Goal: Transaction & Acquisition: Book appointment/travel/reservation

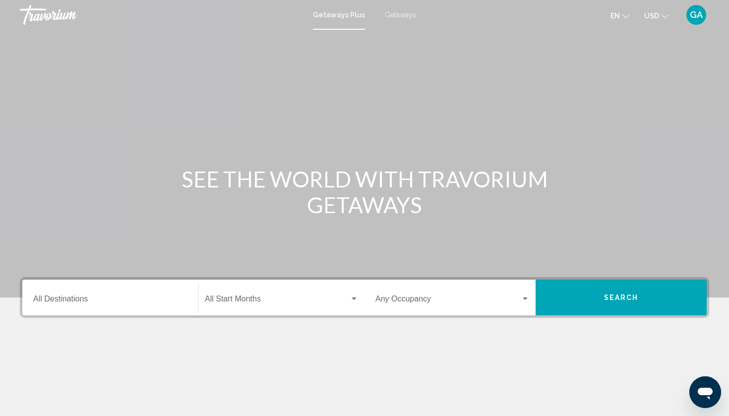
click at [84, 295] on div "Destination All Destinations" at bounding box center [110, 297] width 154 height 31
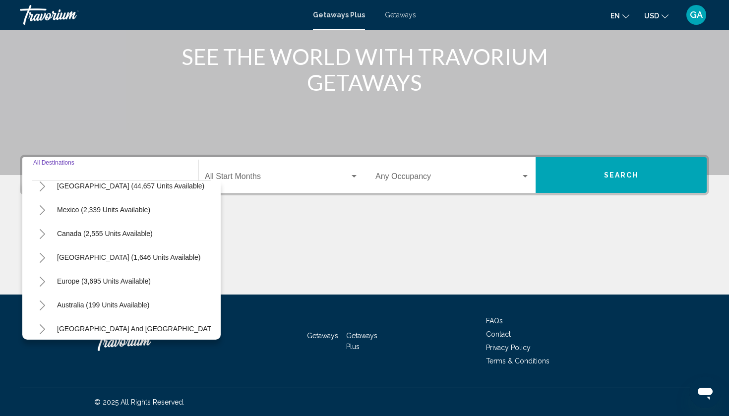
scroll to position [38, 0]
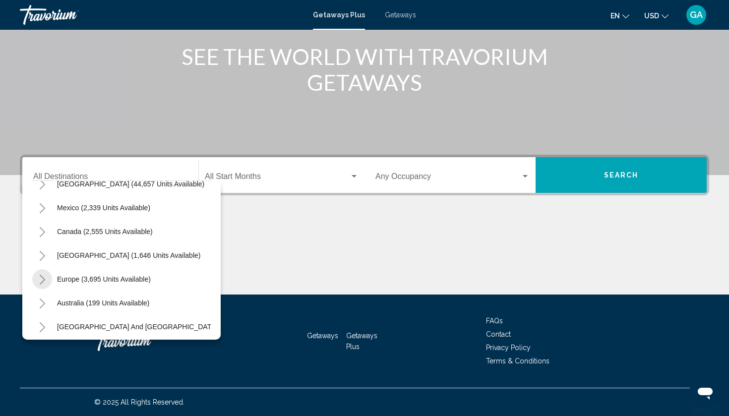
click at [46, 279] on icon "Toggle Europe (3,695 units available)" at bounding box center [42, 280] width 7 height 10
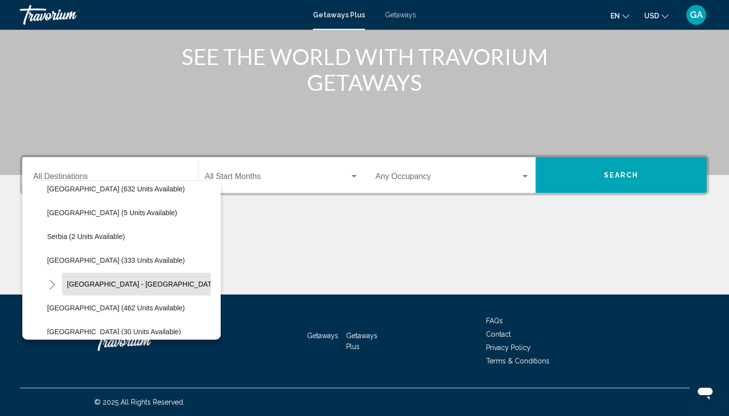
scroll to position [372, 0]
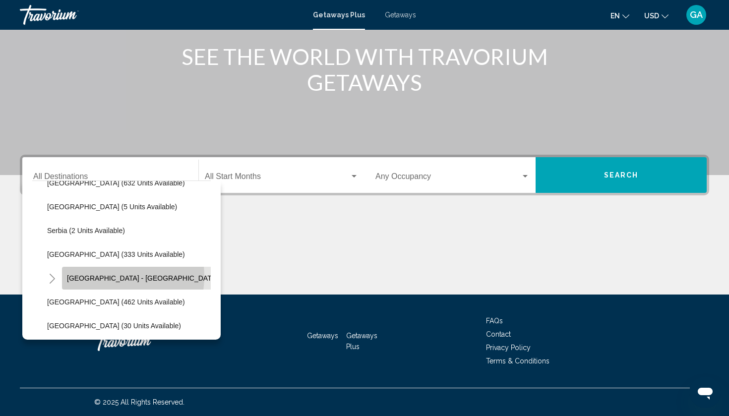
click at [108, 276] on span "Spain - Canary Islands (68 units available)" at bounding box center [173, 278] width 212 height 8
type input "**********"
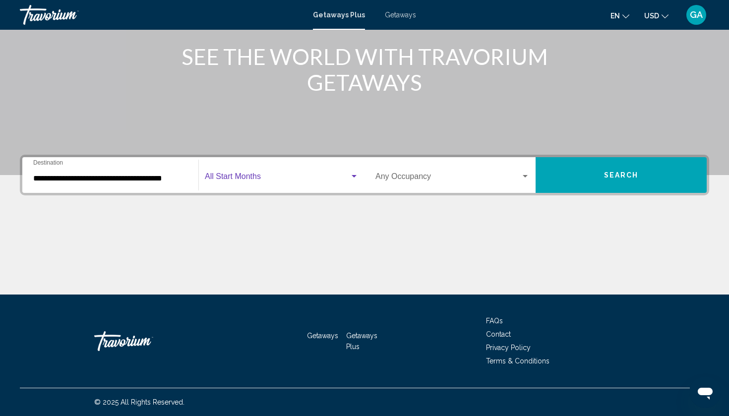
click at [264, 177] on span "Search widget" at bounding box center [277, 178] width 145 height 9
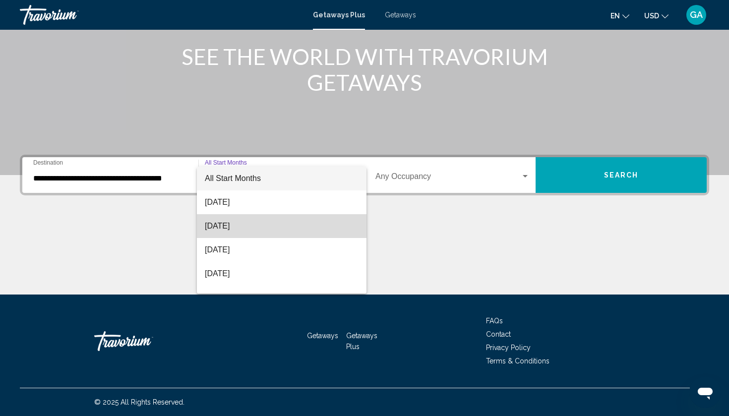
click at [258, 228] on span "September 2025" at bounding box center [282, 226] width 154 height 24
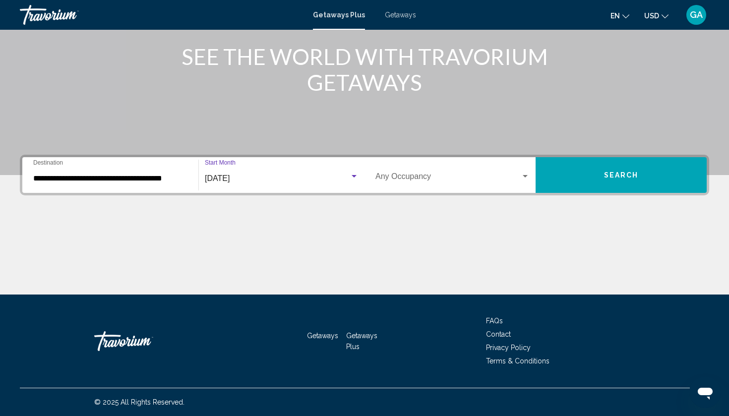
click at [526, 176] on div "Search widget" at bounding box center [525, 176] width 5 height 2
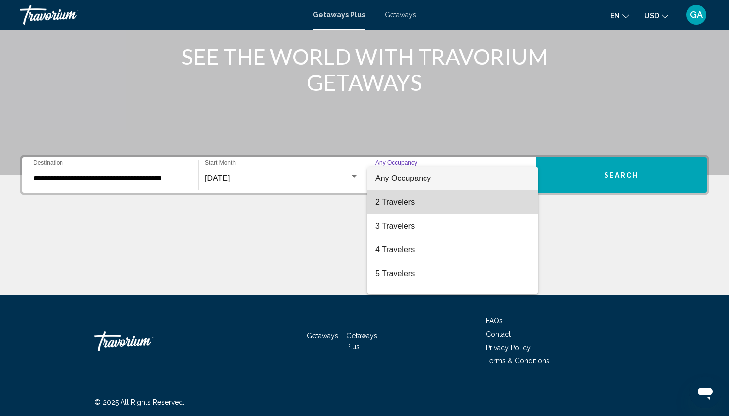
click at [467, 201] on span "2 Travelers" at bounding box center [452, 202] width 154 height 24
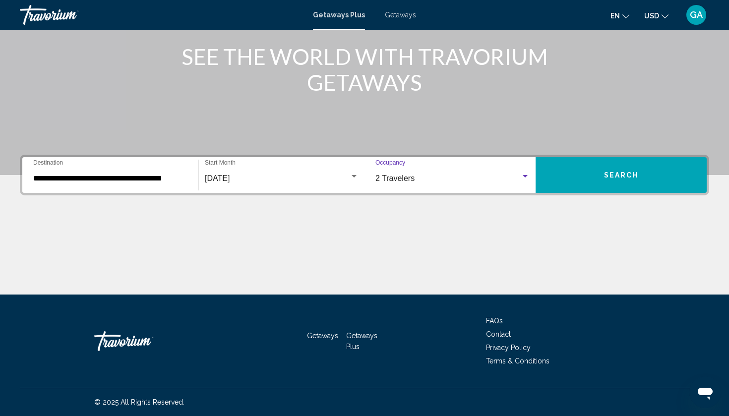
click at [621, 176] on span "Search" at bounding box center [621, 176] width 35 height 8
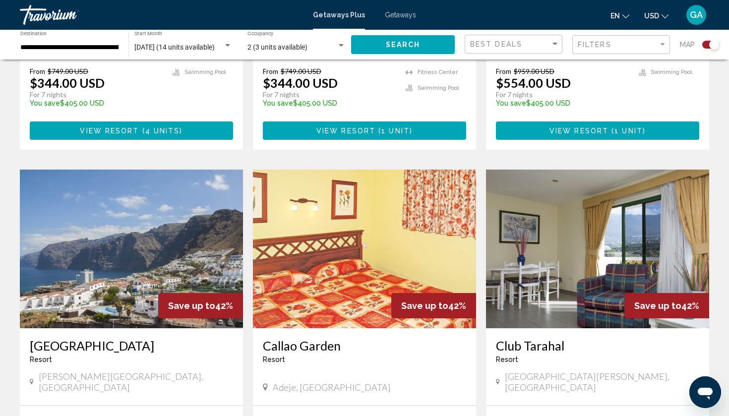
scroll to position [582, 0]
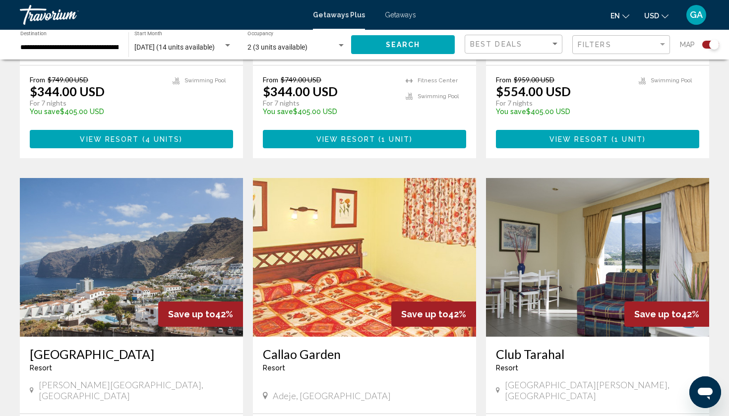
click at [133, 244] on img "Main content" at bounding box center [131, 257] width 223 height 159
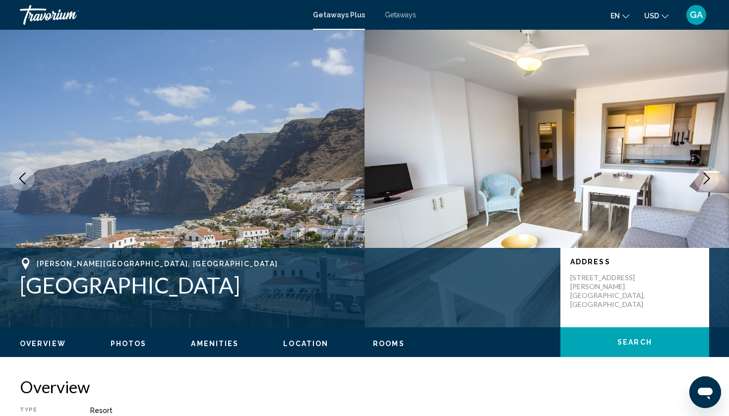
click at [708, 178] on icon "Next image" at bounding box center [707, 179] width 12 height 12
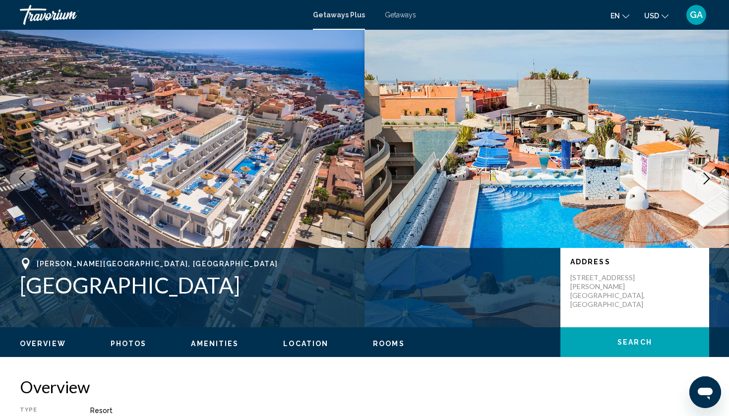
click at [708, 178] on icon "Next image" at bounding box center [707, 179] width 12 height 12
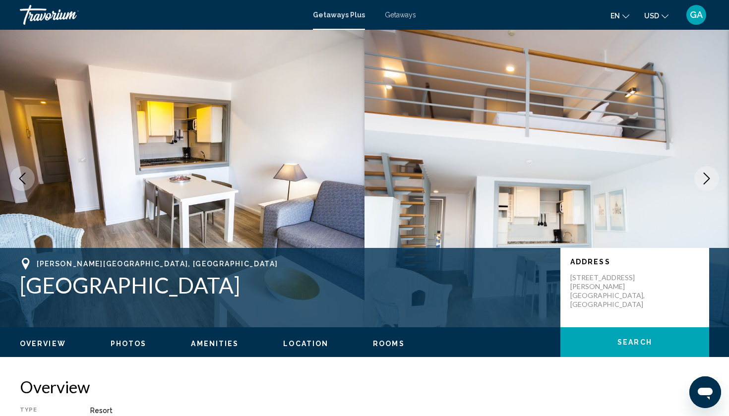
click at [708, 178] on icon "Next image" at bounding box center [707, 179] width 12 height 12
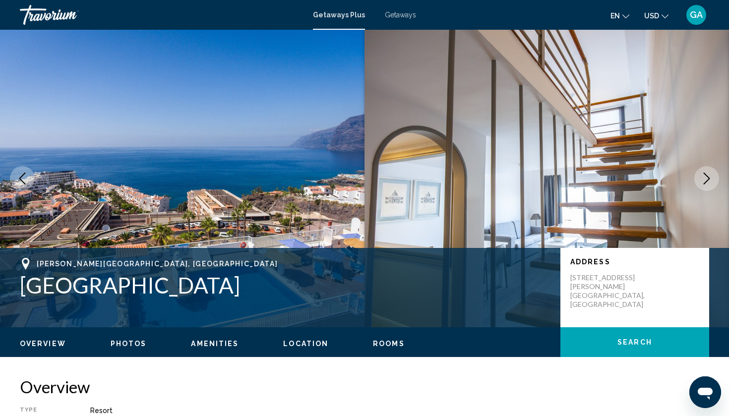
click at [708, 178] on icon "Next image" at bounding box center [707, 179] width 12 height 12
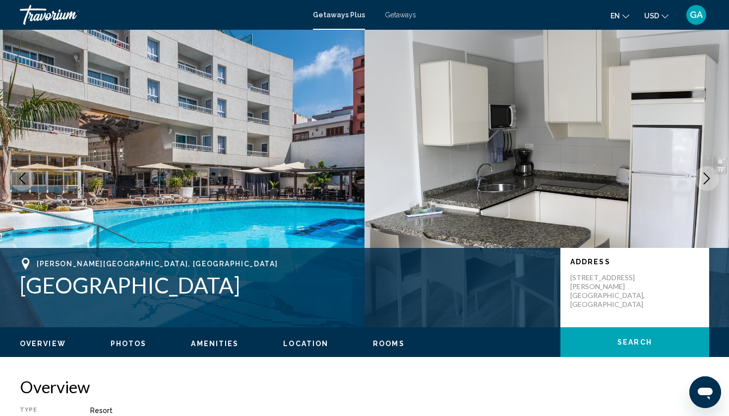
click at [708, 178] on icon "Next image" at bounding box center [707, 179] width 12 height 12
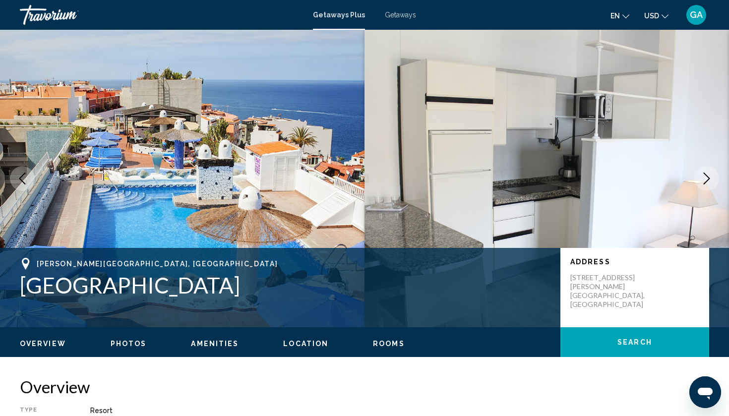
click at [708, 178] on icon "Next image" at bounding box center [707, 179] width 12 height 12
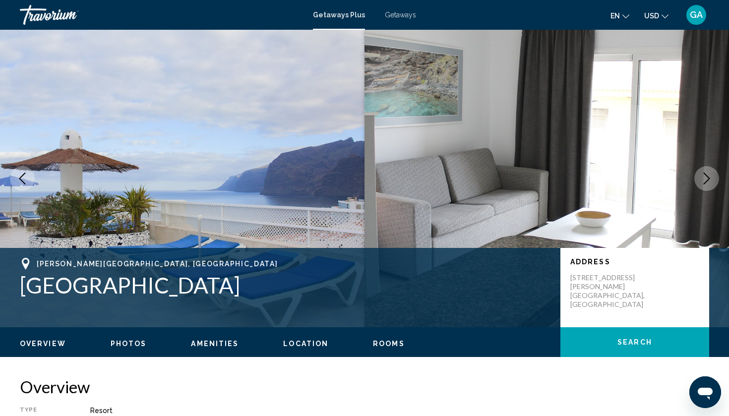
click at [708, 178] on icon "Next image" at bounding box center [707, 179] width 12 height 12
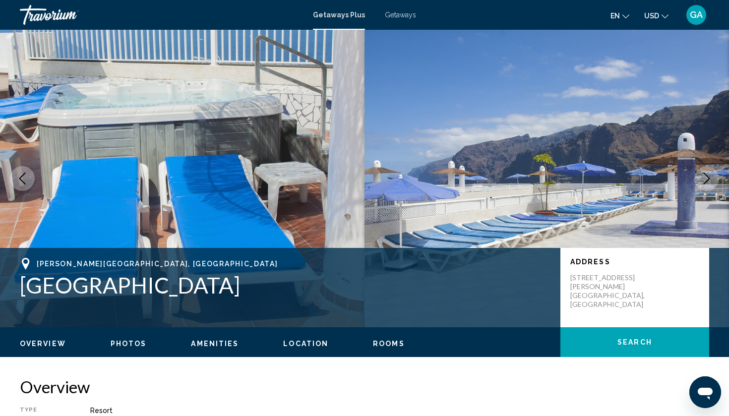
click at [708, 179] on icon "Next image" at bounding box center [707, 179] width 12 height 12
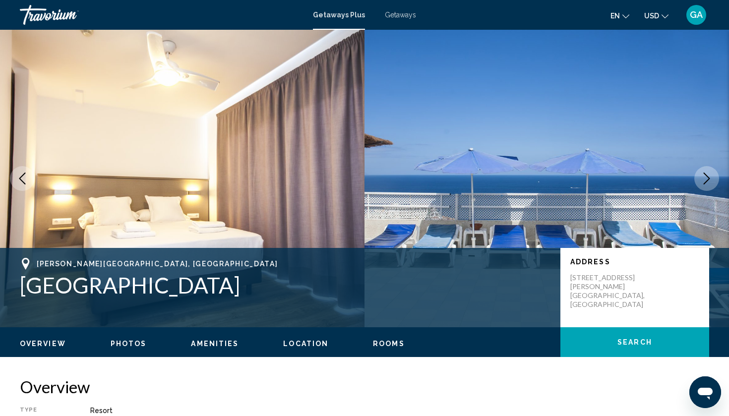
click at [708, 179] on icon "Next image" at bounding box center [707, 179] width 6 height 12
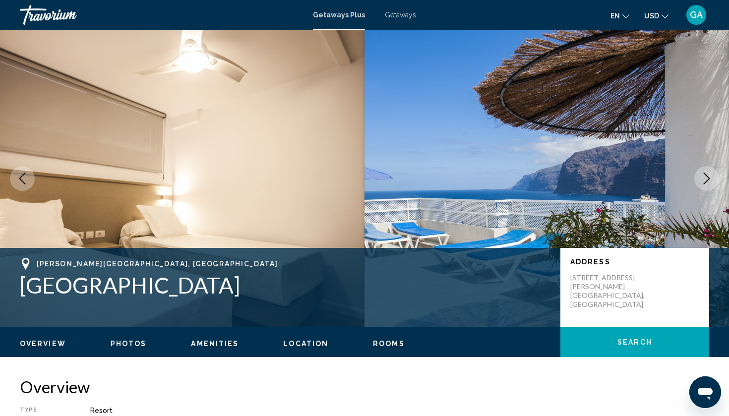
click at [708, 179] on icon "Next image" at bounding box center [707, 179] width 6 height 12
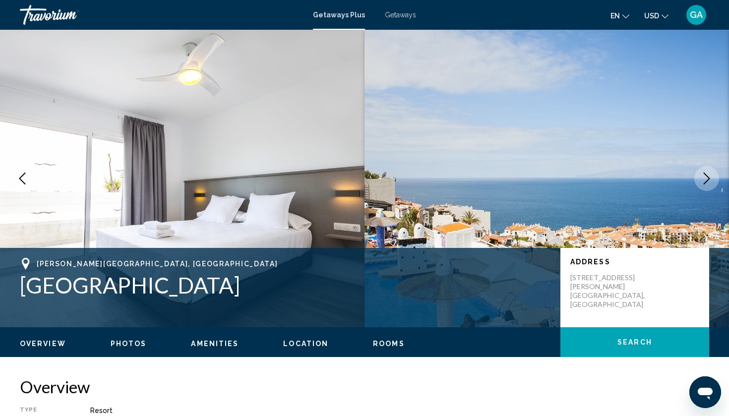
click at [708, 179] on icon "Next image" at bounding box center [707, 179] width 6 height 12
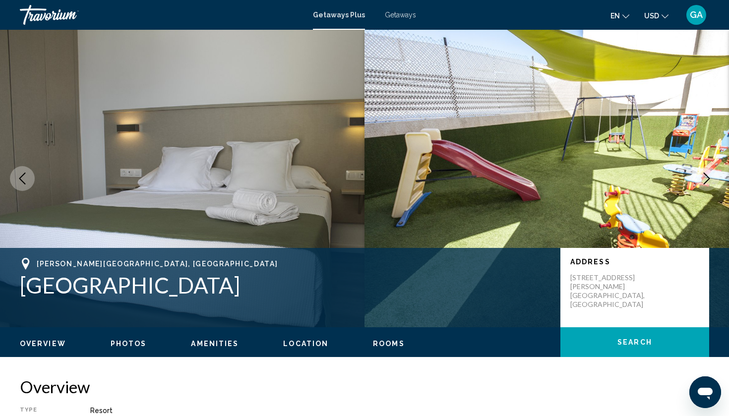
click at [708, 179] on icon "Next image" at bounding box center [707, 179] width 6 height 12
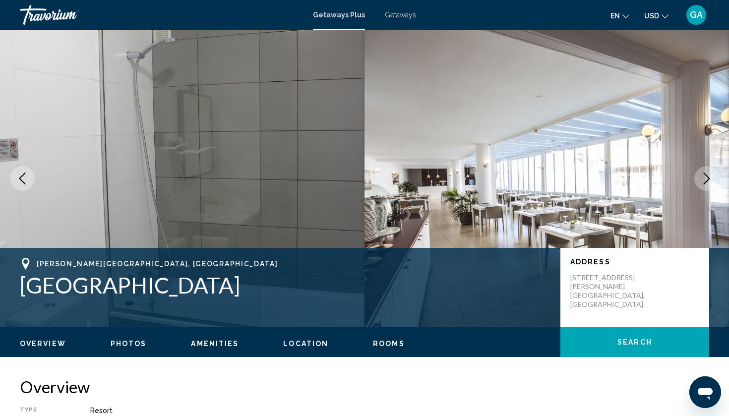
click at [708, 179] on icon "Next image" at bounding box center [707, 179] width 6 height 12
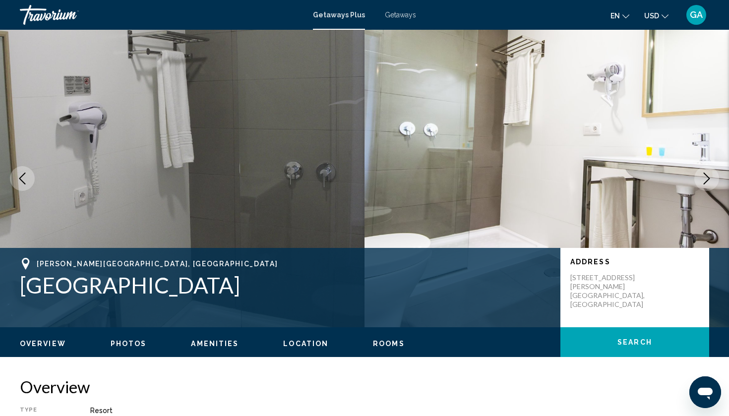
click at [708, 179] on icon "Next image" at bounding box center [707, 179] width 6 height 12
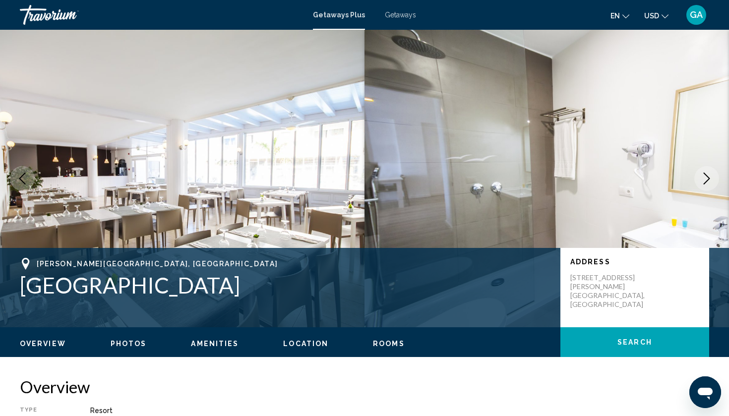
click at [708, 179] on icon "Next image" at bounding box center [707, 179] width 6 height 12
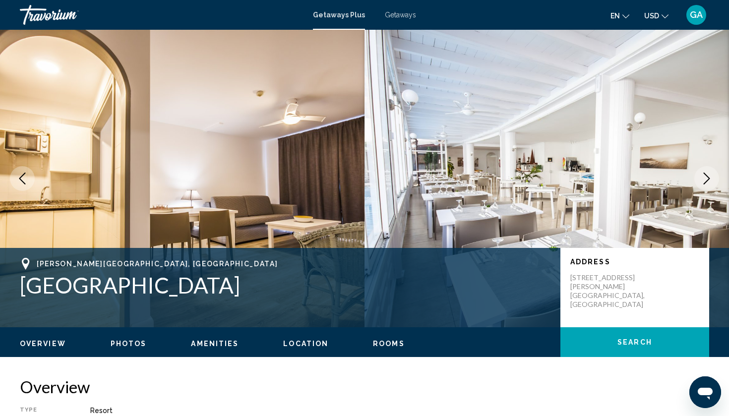
click at [707, 179] on icon "Next image" at bounding box center [707, 179] width 12 height 12
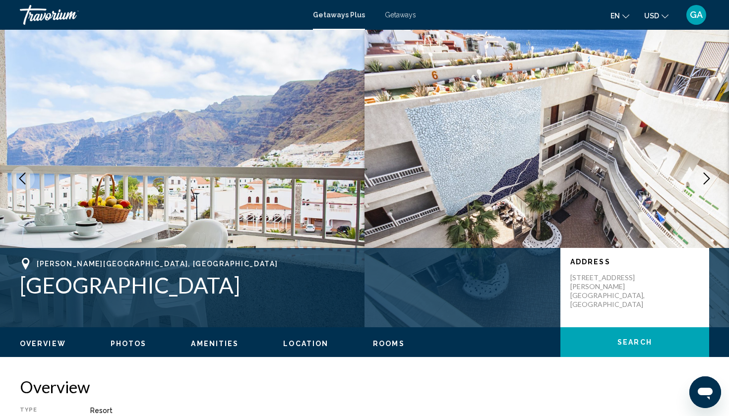
click at [707, 179] on icon "Next image" at bounding box center [707, 179] width 12 height 12
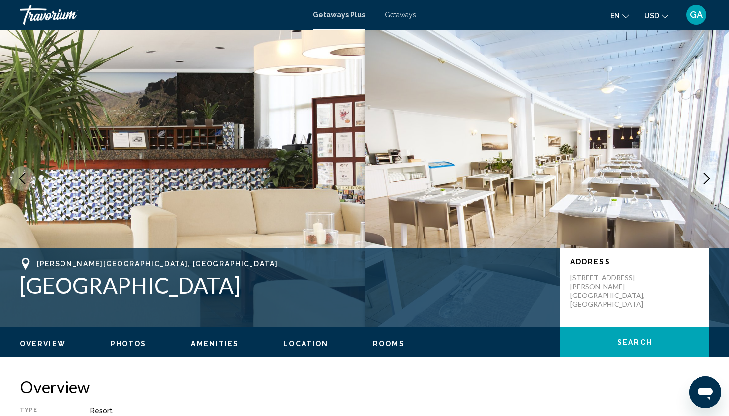
click at [707, 179] on icon "Next image" at bounding box center [707, 179] width 12 height 12
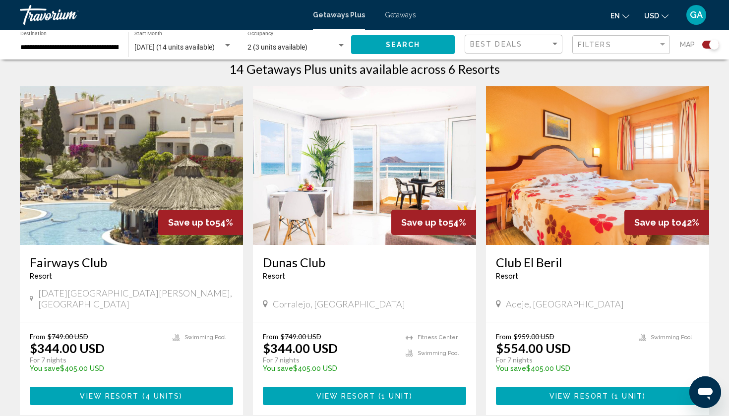
scroll to position [329, 0]
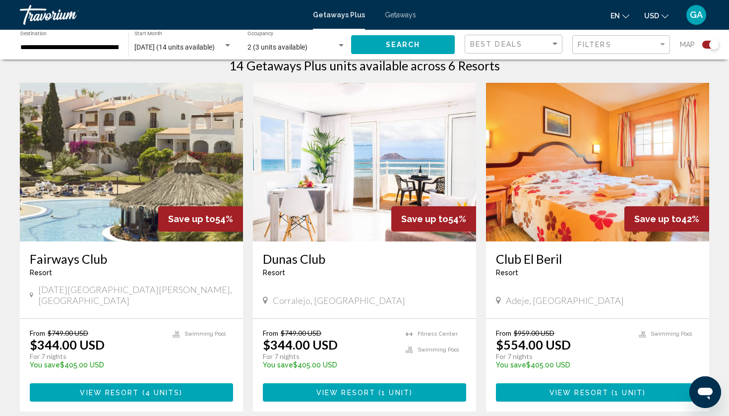
click at [130, 184] on img "Main content" at bounding box center [131, 162] width 223 height 159
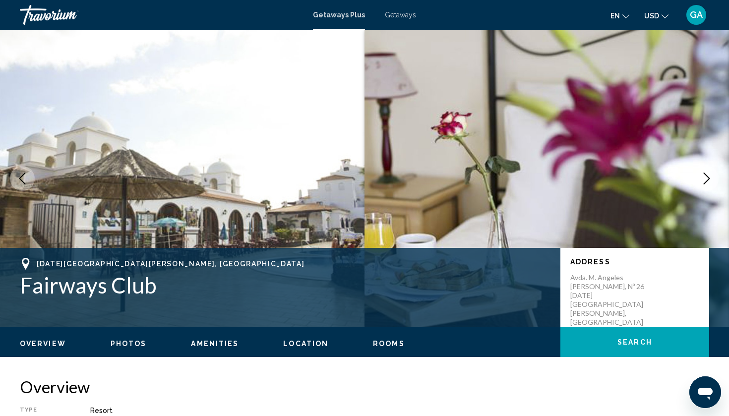
click at [706, 176] on icon "Next image" at bounding box center [707, 179] width 12 height 12
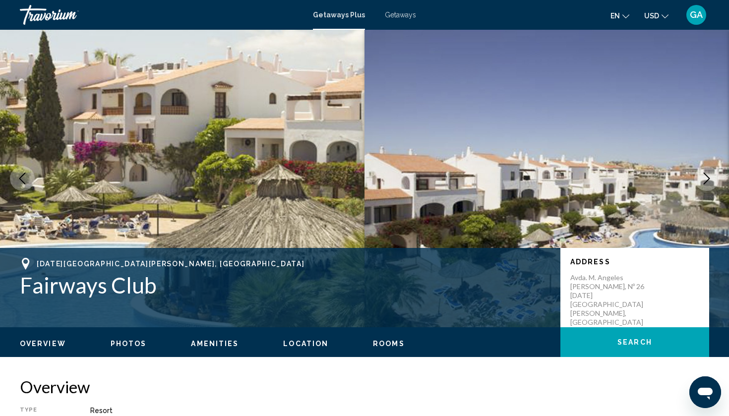
click at [706, 176] on icon "Next image" at bounding box center [707, 179] width 12 height 12
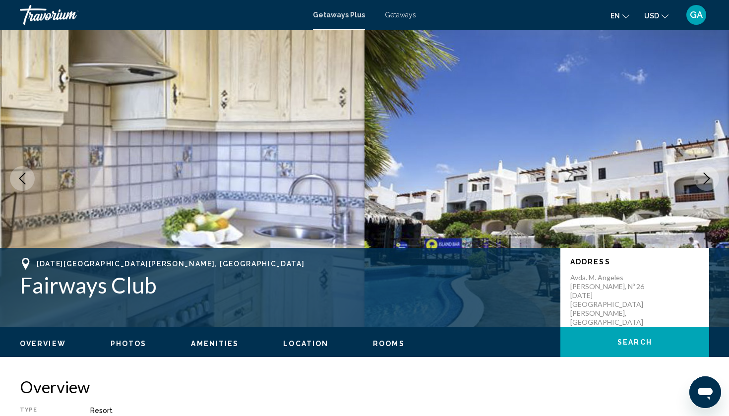
click at [706, 176] on icon "Next image" at bounding box center [707, 179] width 12 height 12
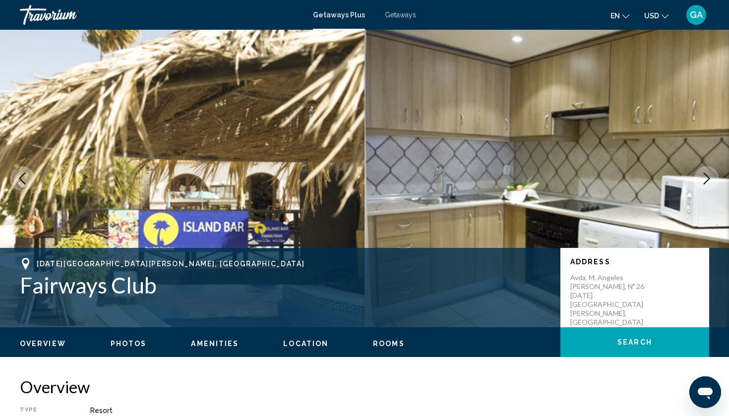
click at [706, 177] on icon "Next image" at bounding box center [707, 179] width 12 height 12
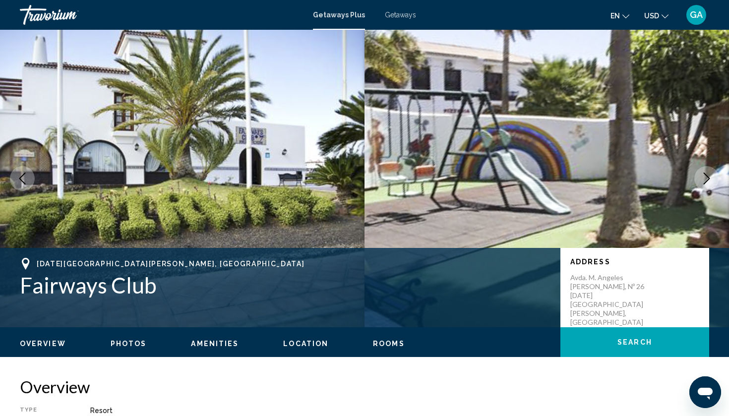
click at [706, 177] on icon "Next image" at bounding box center [707, 179] width 12 height 12
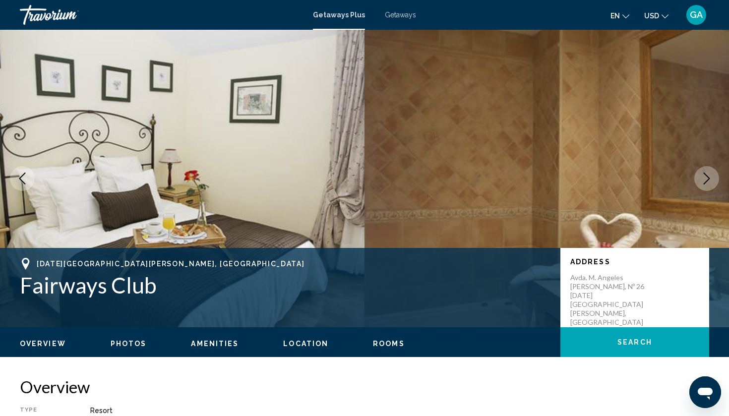
click at [706, 177] on icon "Next image" at bounding box center [707, 179] width 12 height 12
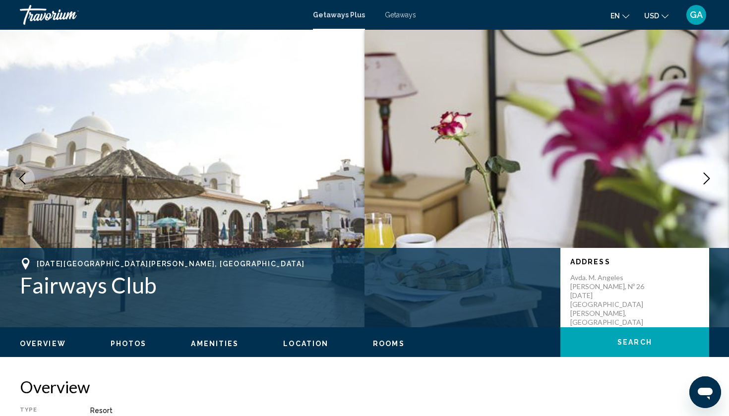
click at [706, 178] on icon "Next image" at bounding box center [707, 179] width 12 height 12
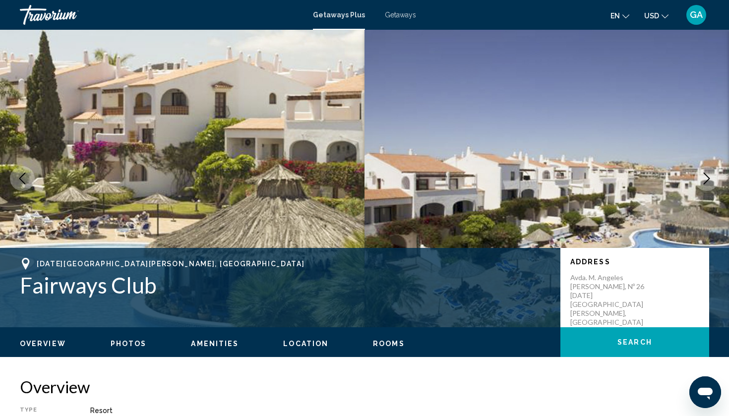
click at [706, 178] on icon "Next image" at bounding box center [707, 179] width 12 height 12
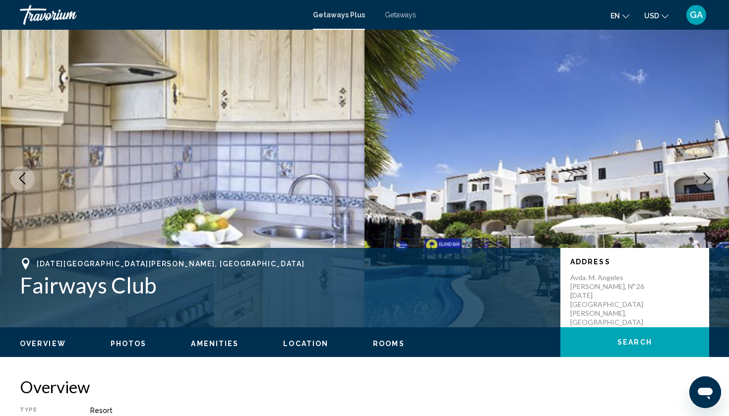
click at [705, 179] on icon "Next image" at bounding box center [707, 179] width 12 height 12
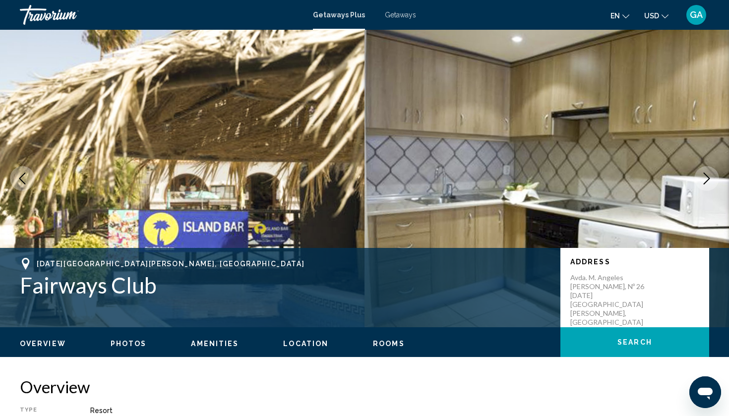
click at [705, 179] on icon "Next image" at bounding box center [707, 179] width 12 height 12
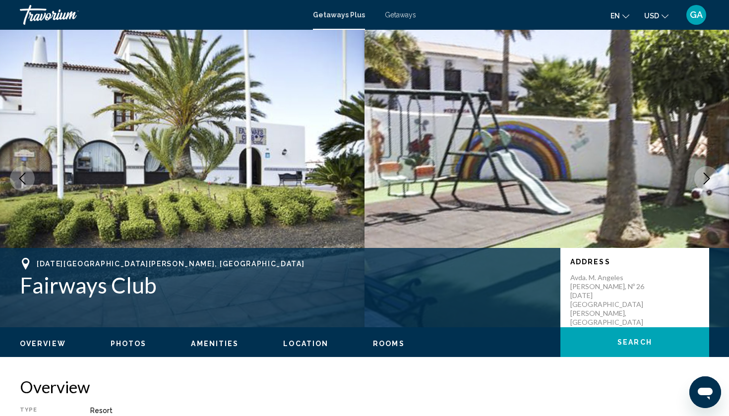
click at [705, 179] on icon "Next image" at bounding box center [707, 179] width 12 height 12
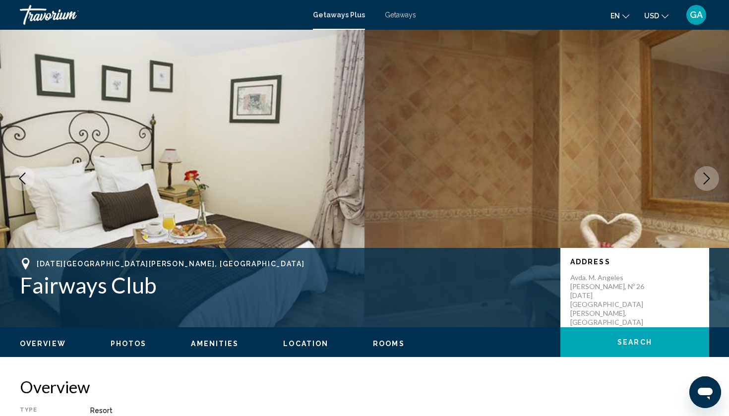
click at [705, 179] on icon "Next image" at bounding box center [707, 179] width 12 height 12
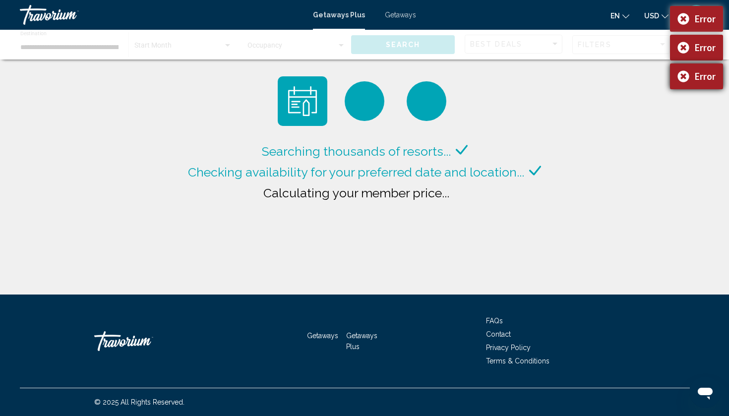
click at [683, 76] on div "Error" at bounding box center [696, 76] width 53 height 26
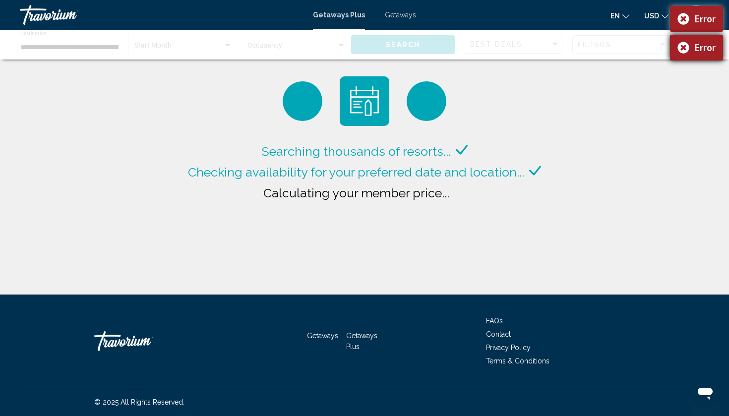
click at [684, 47] on div "Error" at bounding box center [696, 48] width 53 height 26
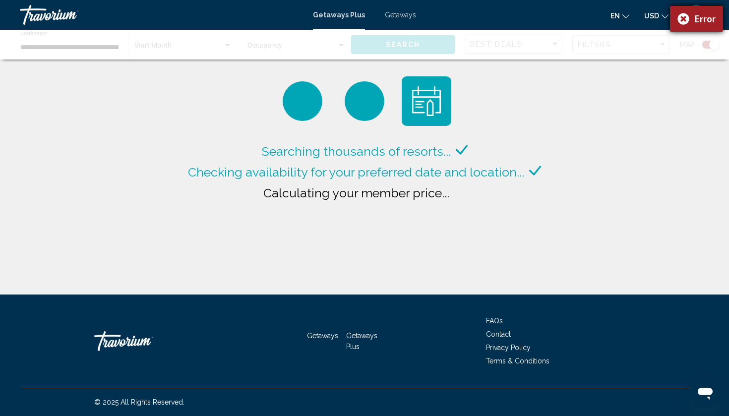
click at [683, 18] on div "Error" at bounding box center [696, 19] width 53 height 26
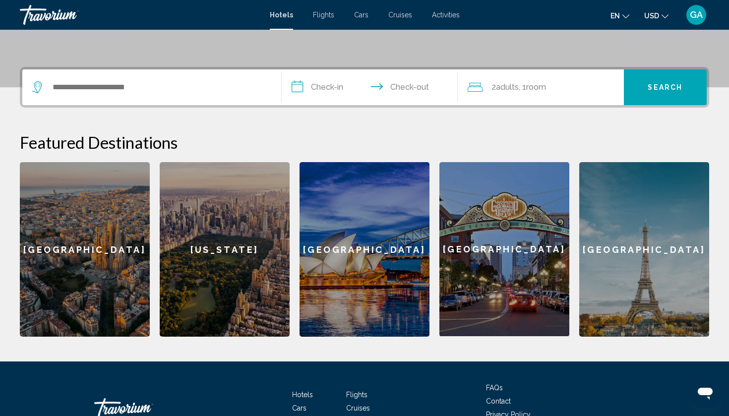
scroll to position [216, 0]
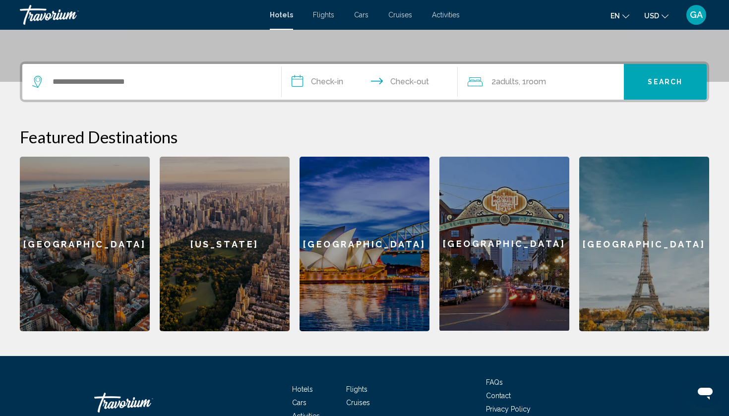
click at [105, 241] on div "[GEOGRAPHIC_DATA]" at bounding box center [85, 244] width 130 height 175
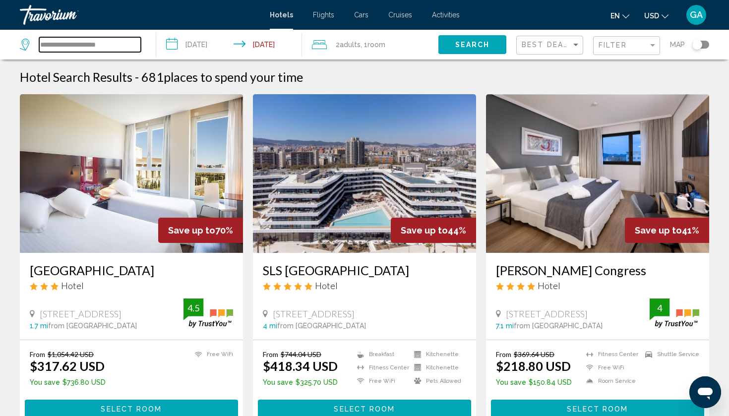
click at [107, 47] on input "**********" at bounding box center [90, 44] width 102 height 15
type input "**********"
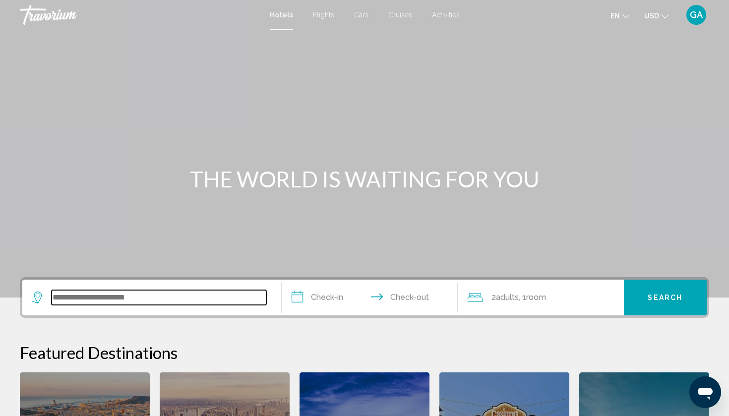
click at [162, 303] on input "Search widget" at bounding box center [159, 297] width 215 height 15
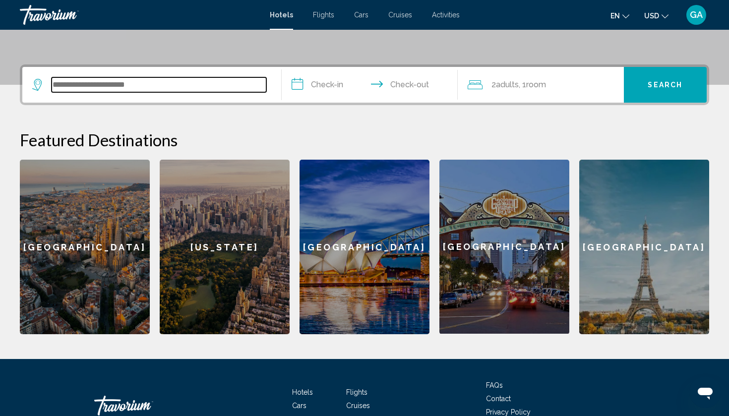
scroll to position [245, 0]
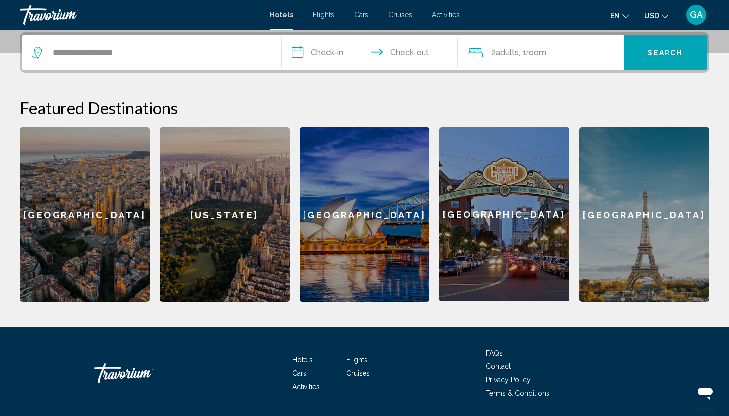
type input "**********"
click at [124, 223] on div "[GEOGRAPHIC_DATA]" at bounding box center [85, 214] width 130 height 175
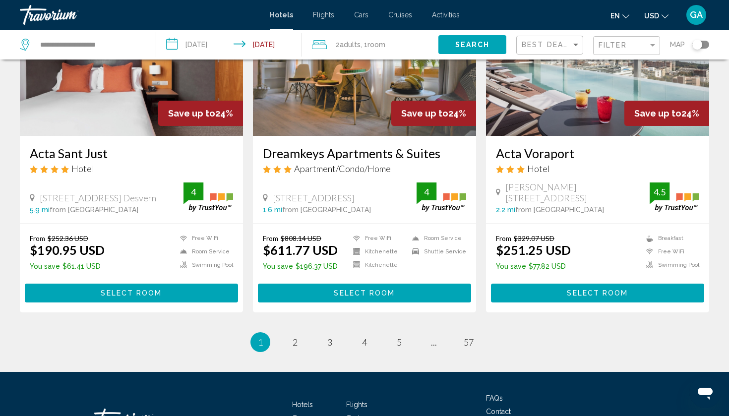
scroll to position [1203, 0]
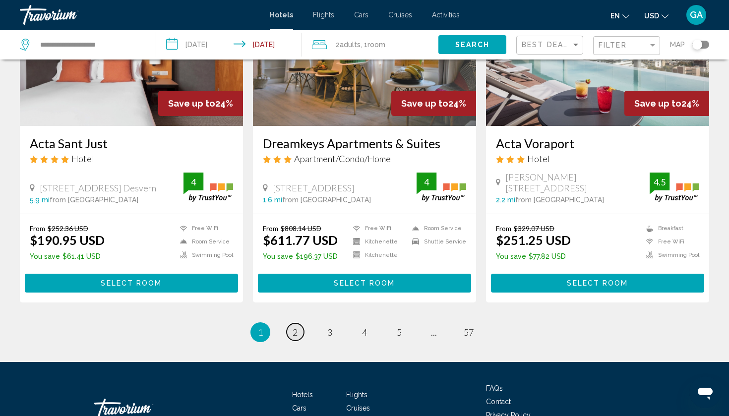
click at [296, 334] on span "2" at bounding box center [295, 332] width 5 height 11
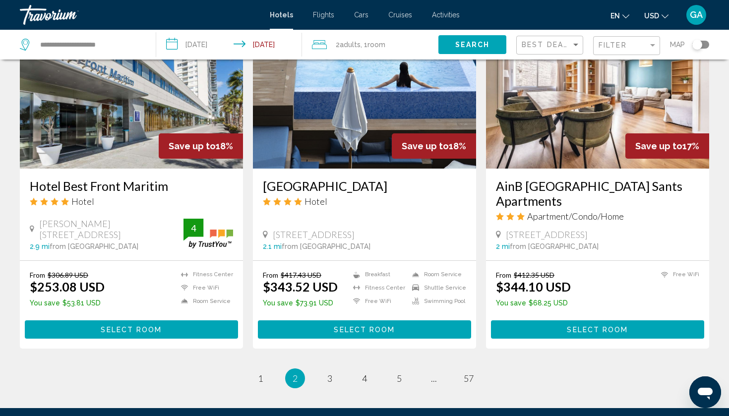
scroll to position [1150, 0]
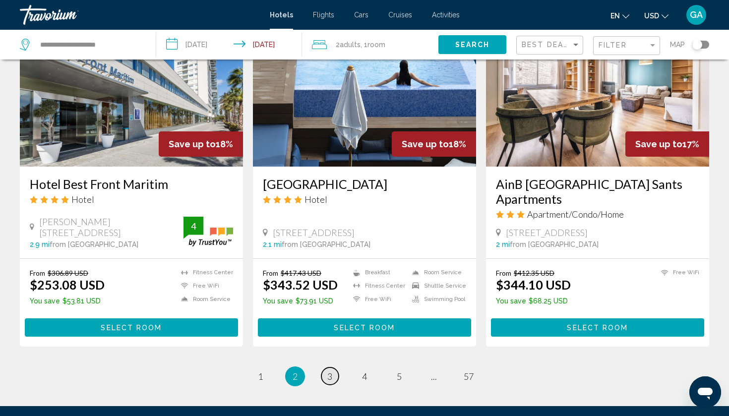
click at [330, 374] on span "3" at bounding box center [329, 376] width 5 height 11
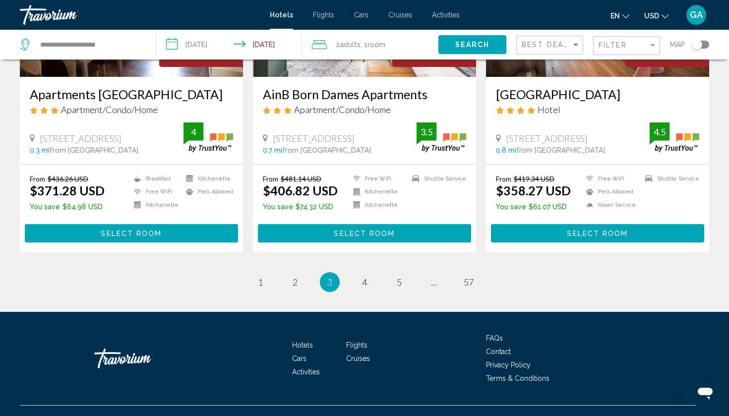
scroll to position [1268, 0]
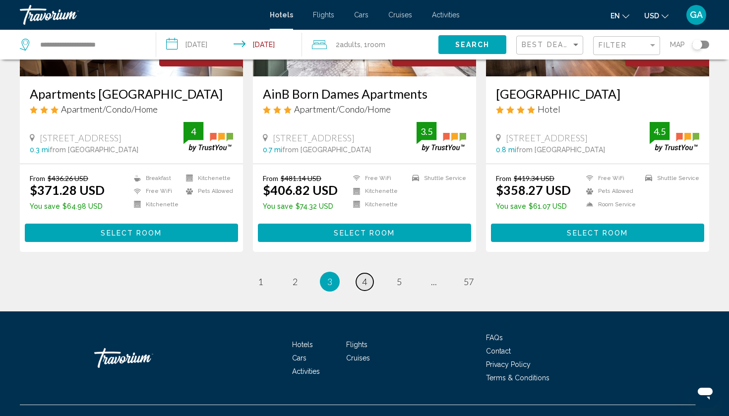
click at [366, 285] on span "4" at bounding box center [364, 281] width 5 height 11
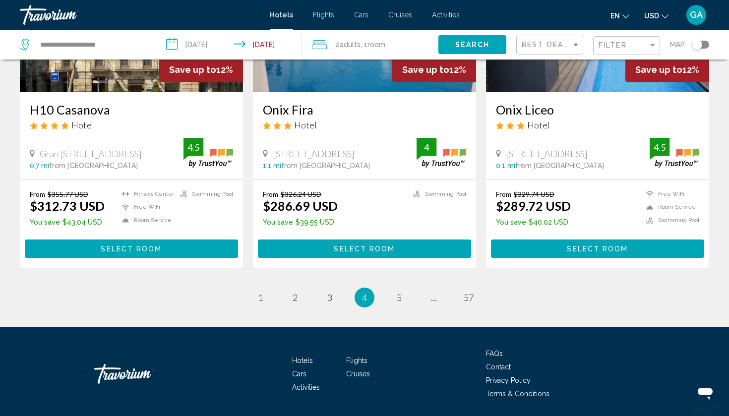
scroll to position [1244, 0]
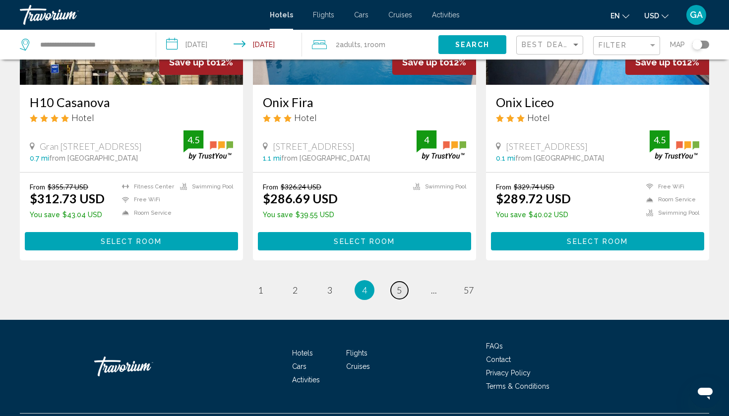
click at [399, 294] on span "5" at bounding box center [399, 290] width 5 height 11
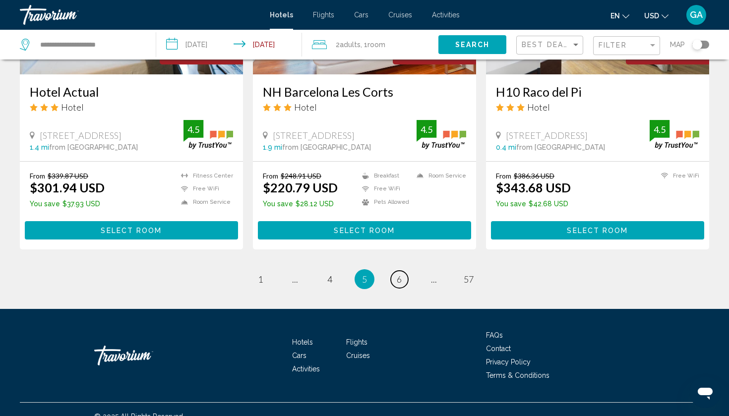
scroll to position [1271, 0]
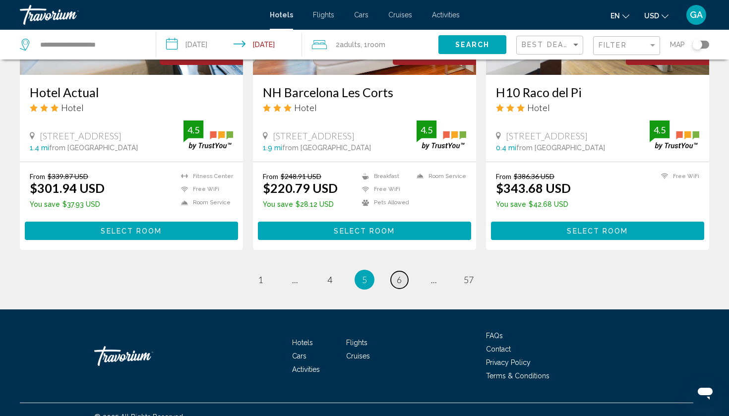
click at [399, 274] on span "6" at bounding box center [399, 279] width 5 height 11
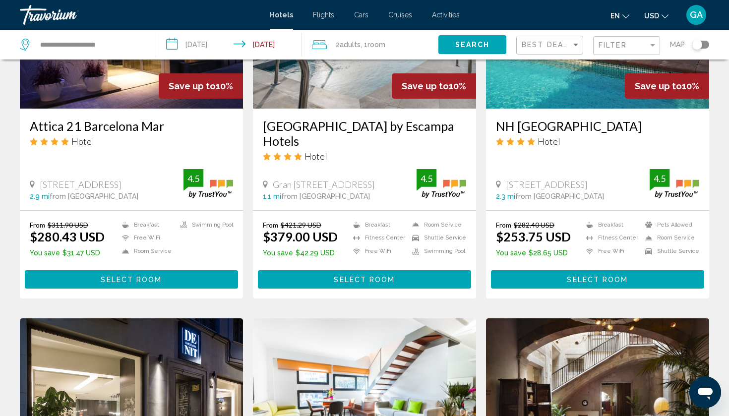
scroll to position [868, 0]
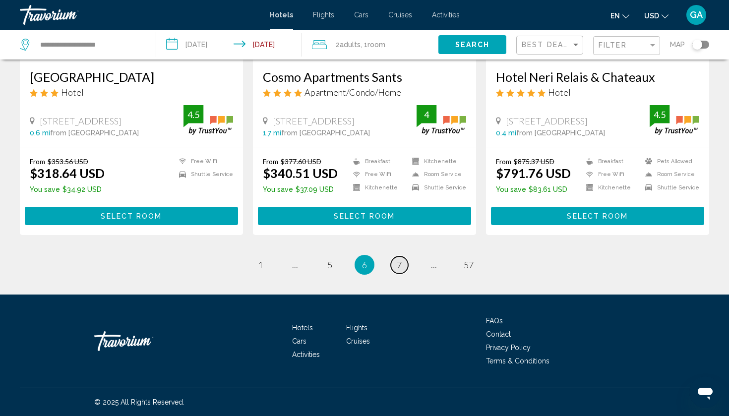
click at [399, 266] on span "7" at bounding box center [399, 264] width 5 height 11
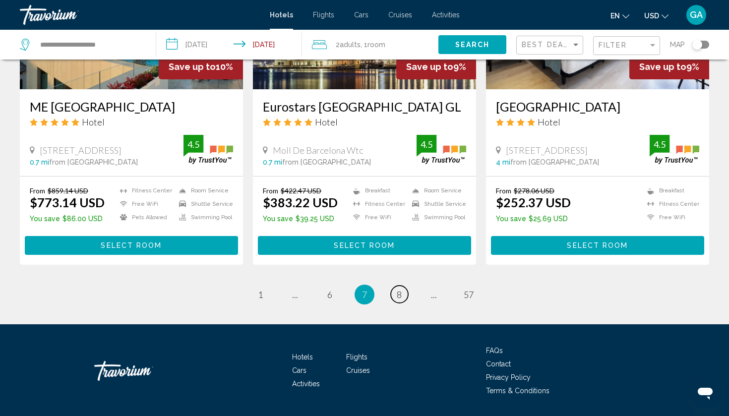
scroll to position [1270, 0]
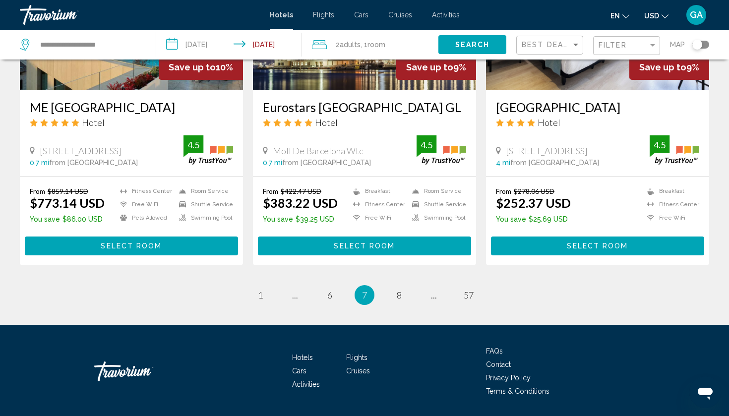
click at [416, 285] on ul "7 / 57 page 1 page ... page 6 You're on page 7 page 8 page ... page 57" at bounding box center [364, 295] width 689 height 20
click at [432, 290] on span "..." at bounding box center [434, 295] width 6 height 11
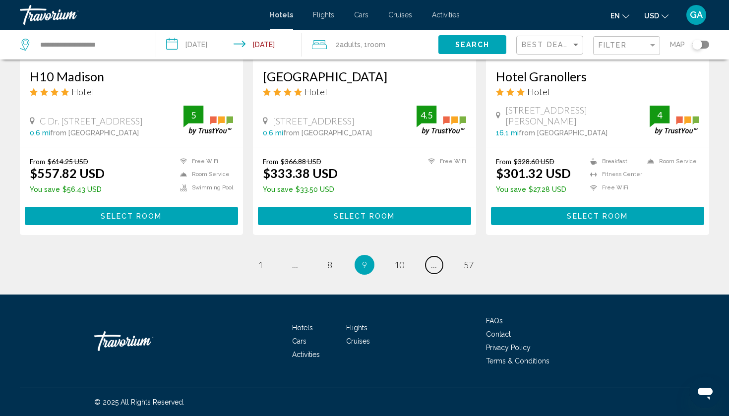
scroll to position [1286, 0]
click at [403, 264] on span "10" at bounding box center [399, 264] width 10 height 11
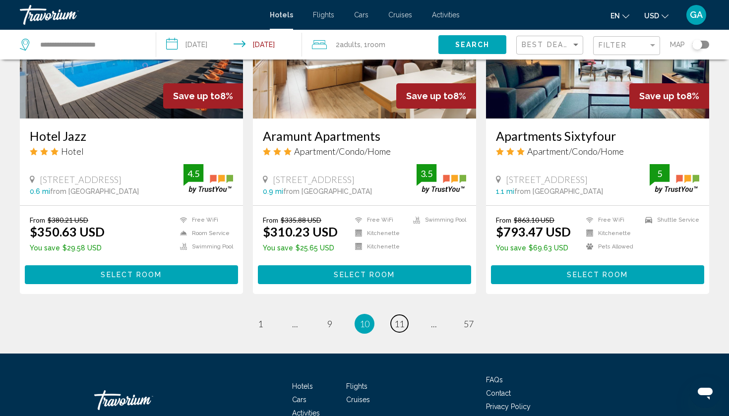
scroll to position [1197, 0]
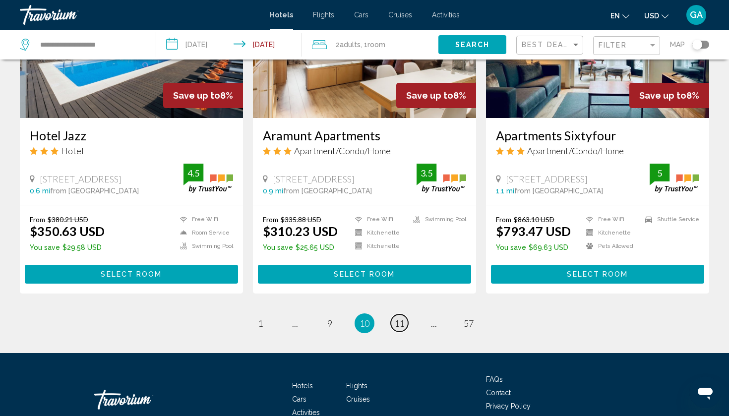
click at [399, 325] on span "11" at bounding box center [399, 323] width 10 height 11
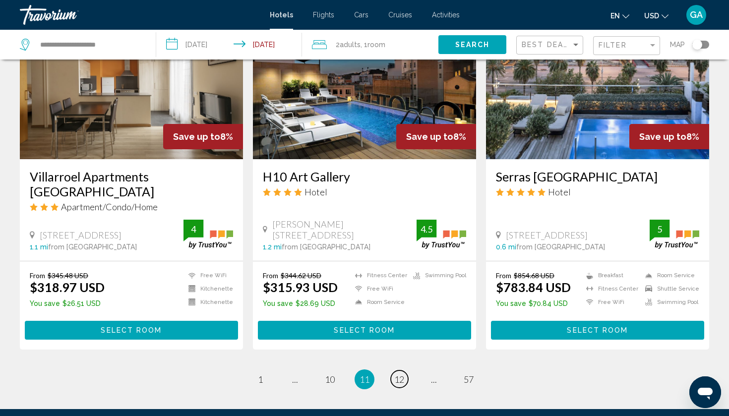
scroll to position [1173, 0]
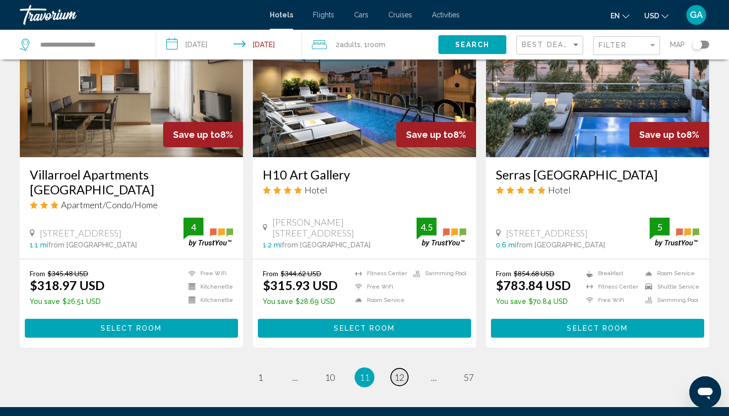
click at [400, 372] on span "12" at bounding box center [399, 377] width 10 height 11
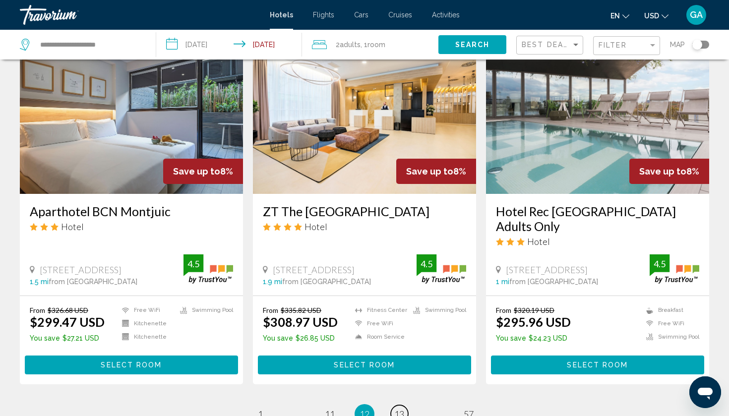
scroll to position [1188, 0]
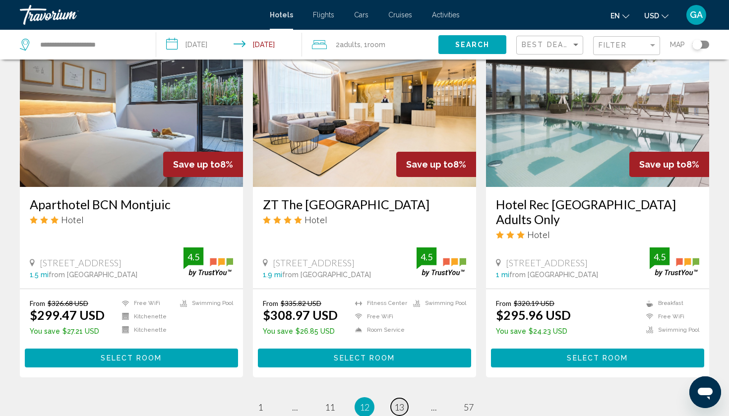
click at [401, 402] on span "13" at bounding box center [399, 407] width 10 height 11
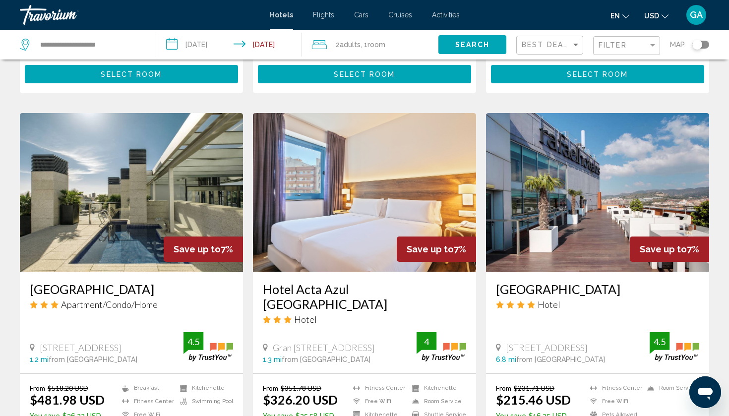
scroll to position [1074, 0]
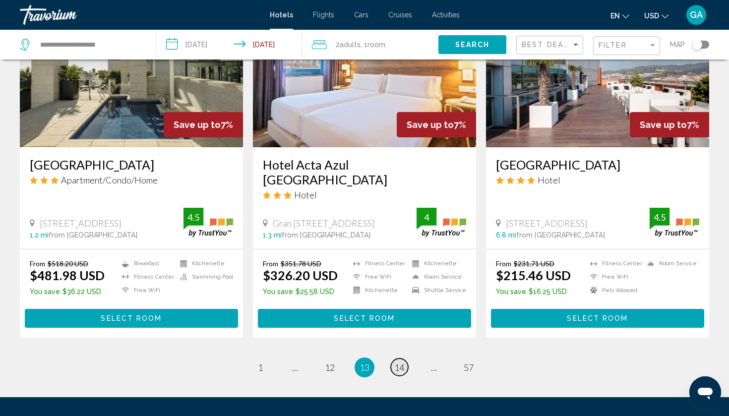
click at [399, 362] on span "14" at bounding box center [399, 367] width 10 height 11
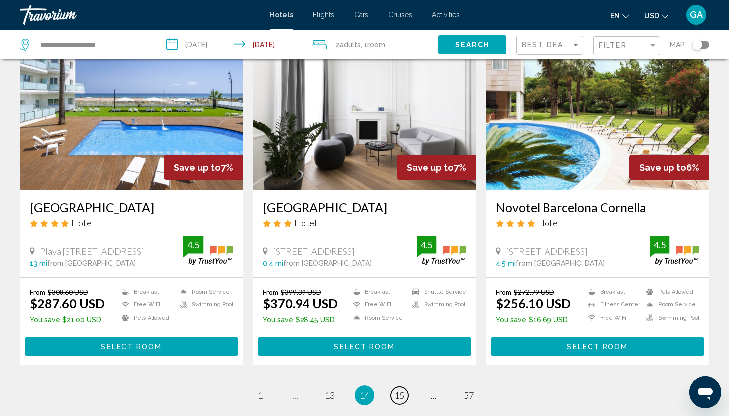
scroll to position [1171, 0]
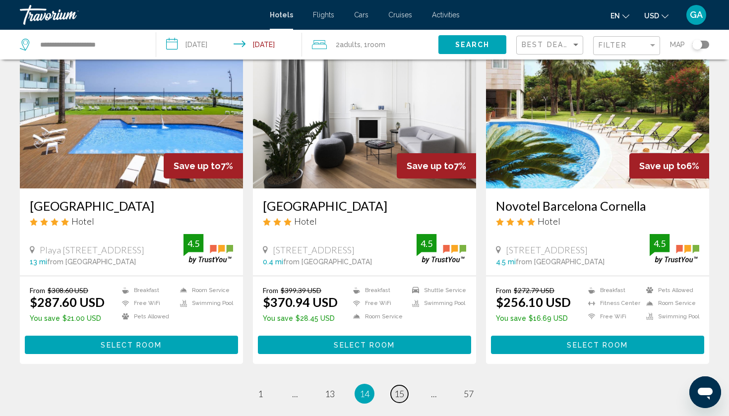
click at [402, 388] on span "15" at bounding box center [399, 393] width 10 height 11
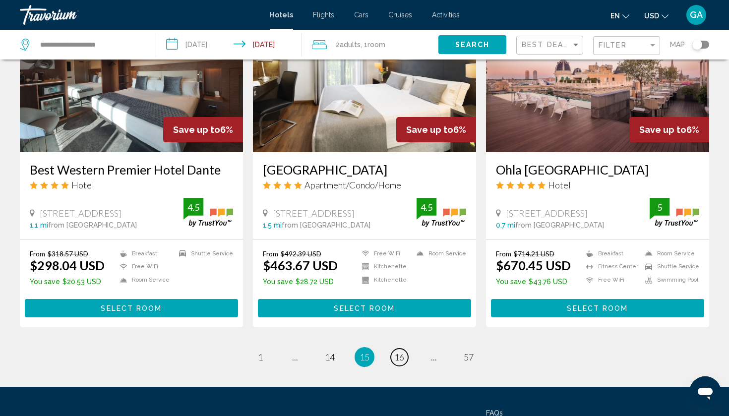
scroll to position [1194, 0]
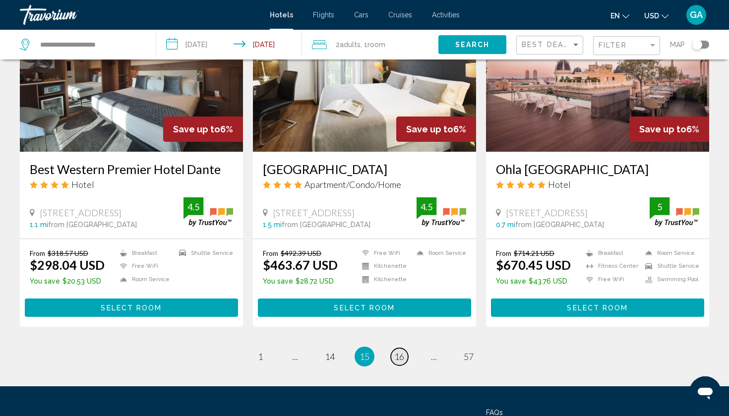
click at [402, 356] on span "16" at bounding box center [399, 356] width 10 height 11
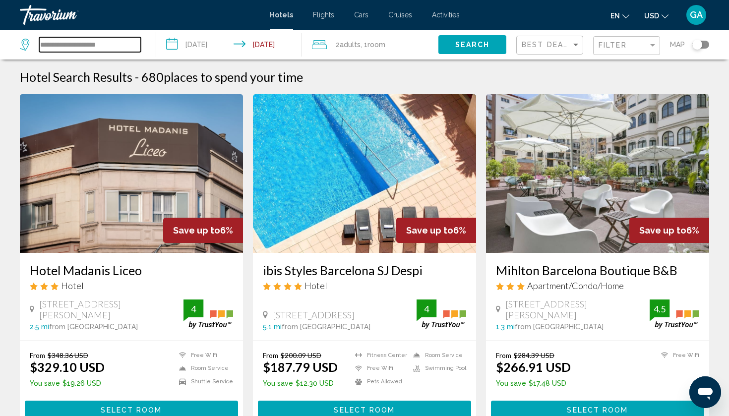
click at [115, 44] on input "**********" at bounding box center [90, 44] width 102 height 15
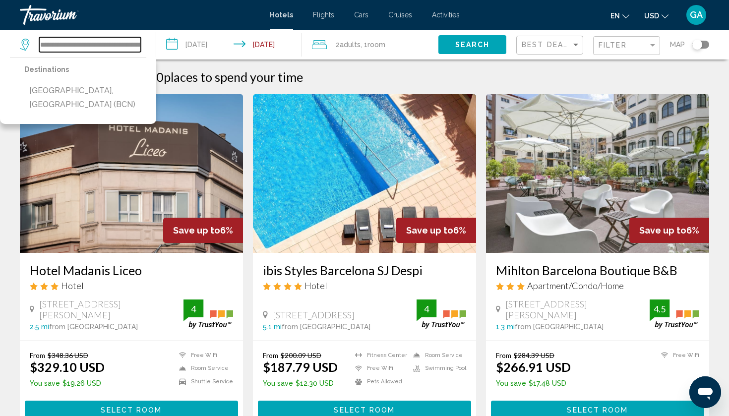
type input "**********"
